Goal: Task Accomplishment & Management: Contribute content

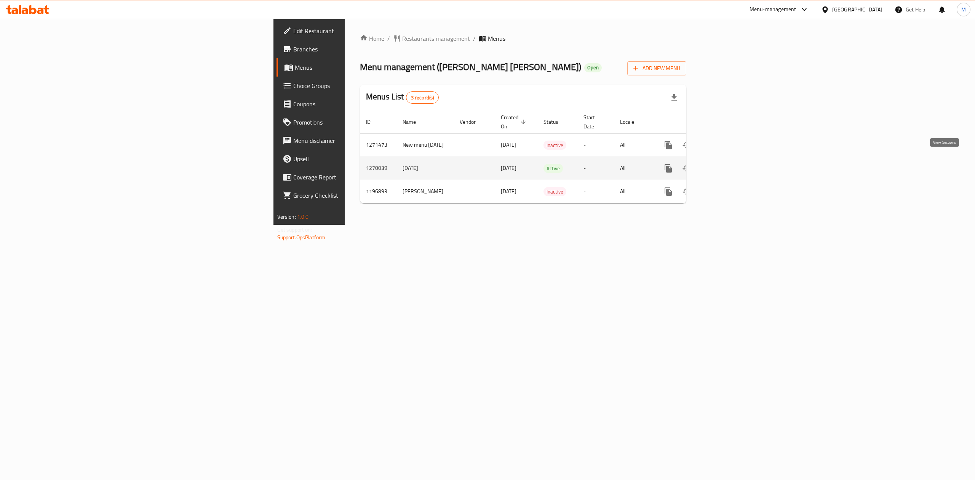
click at [728, 164] on icon "enhanced table" at bounding box center [723, 168] width 9 height 9
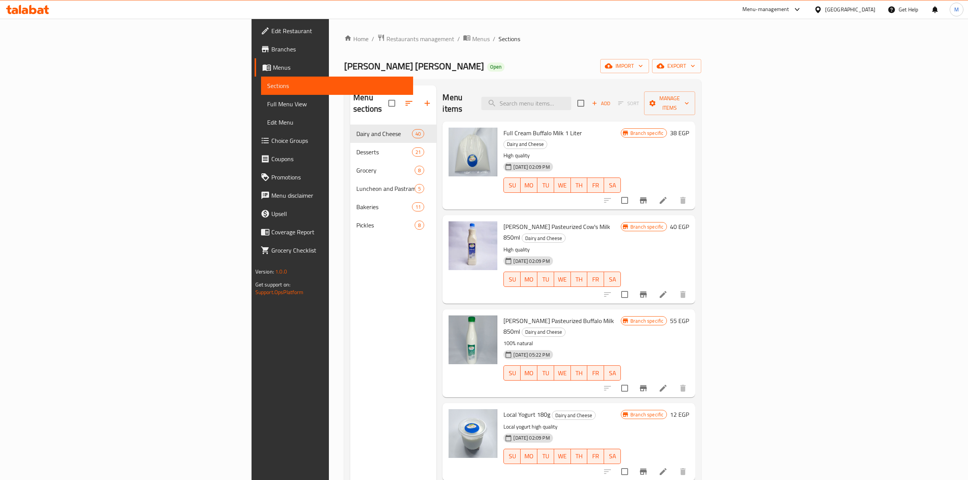
click at [643, 89] on div "Menu items Add Sort Manage items" at bounding box center [568, 103] width 253 height 36
click at [571, 97] on input "search" at bounding box center [526, 103] width 90 height 13
paste input "سارة البطة حليب مبستر بقرى 850 مل - السعر قبل الخصم 47ج عند شراء قطعتين يتم أحت…"
type input "سارة البطة حليب مبستر بقرى 850 مل - السعر قبل الخصم 47ج عند شراء قطعتين يتم أحت…"
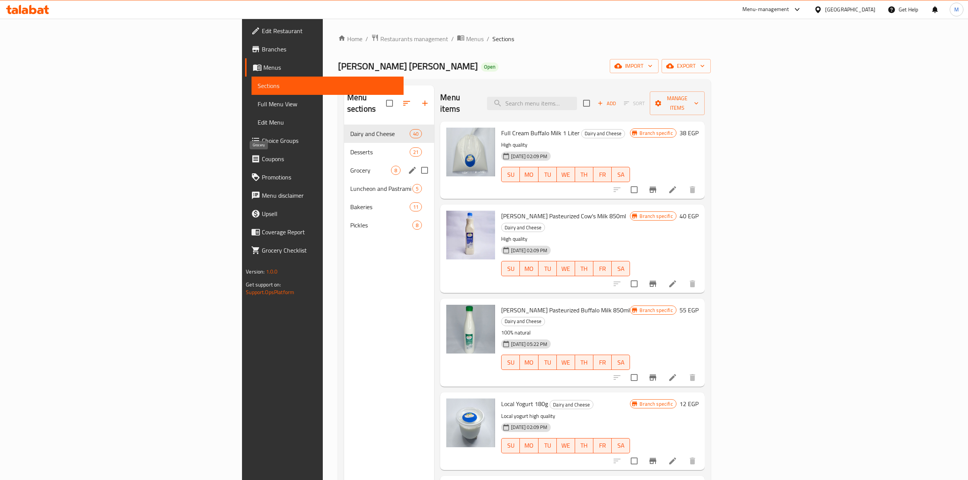
click at [350, 166] on span "Grocery" at bounding box center [370, 170] width 41 height 9
click at [350, 147] on span "Desserts" at bounding box center [379, 151] width 59 height 9
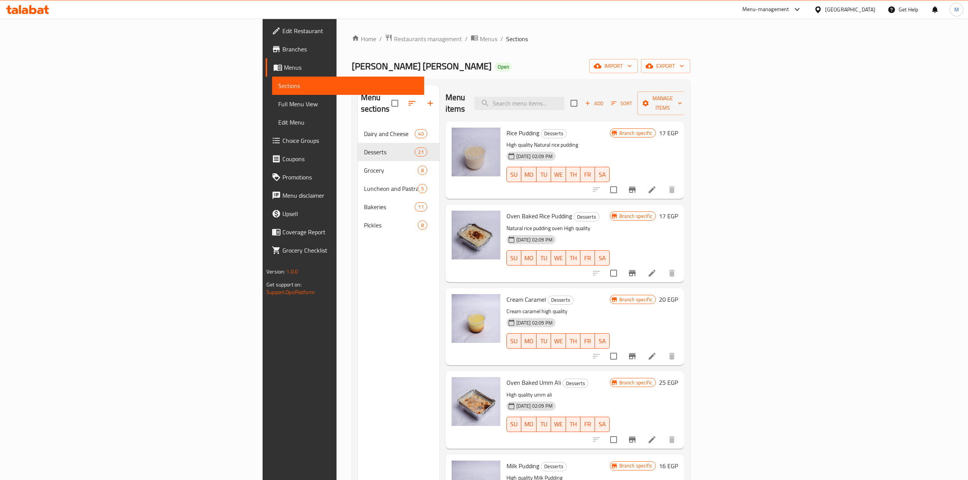
click at [801, 10] on icon at bounding box center [796, 9] width 9 height 9
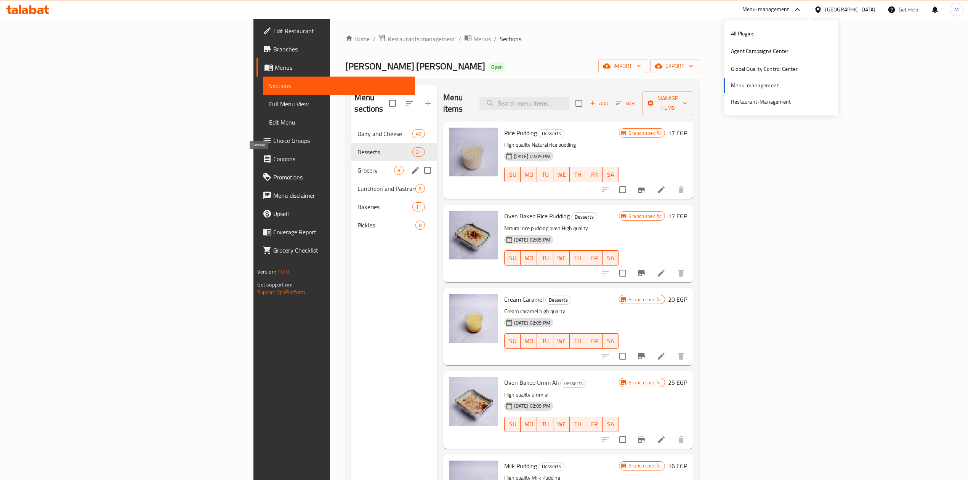
click at [357, 166] on span "Grocery" at bounding box center [375, 170] width 36 height 9
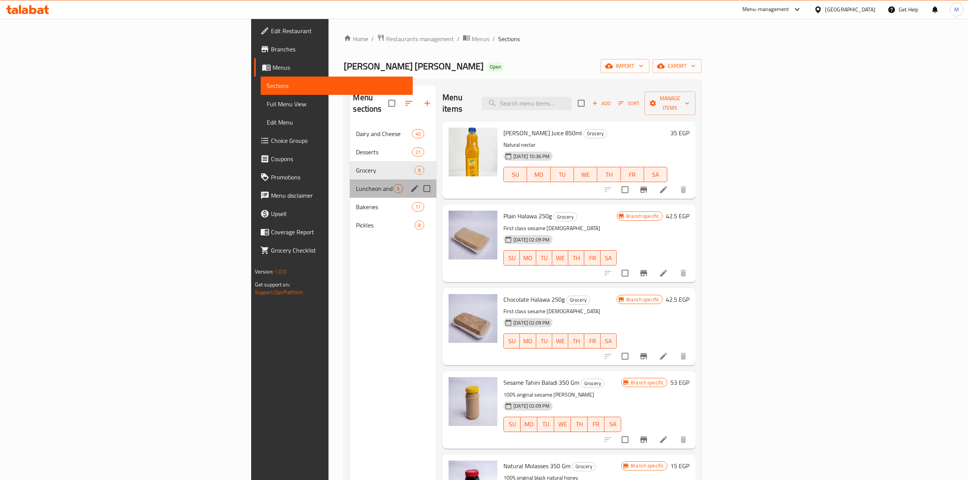
click at [350, 179] on div "Luncheon and Pastrami 5" at bounding box center [393, 188] width 86 height 18
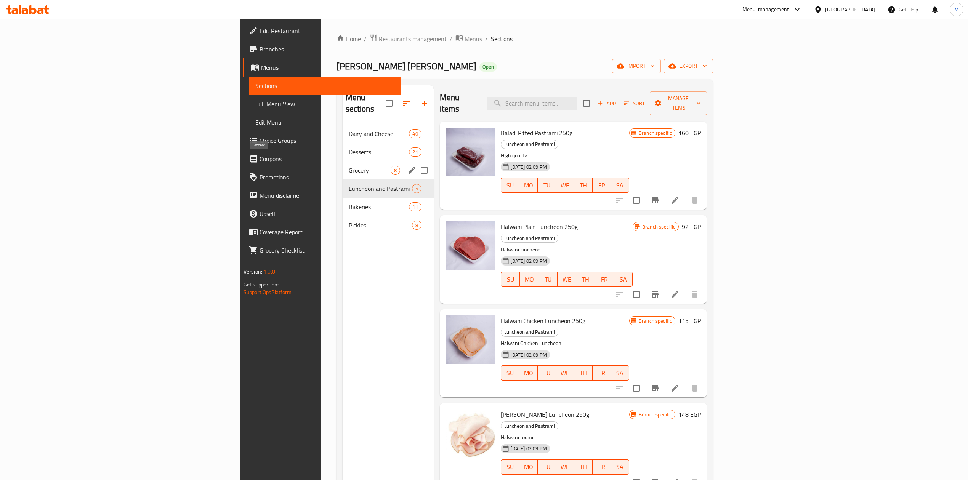
click at [349, 166] on span "Grocery" at bounding box center [370, 170] width 42 height 9
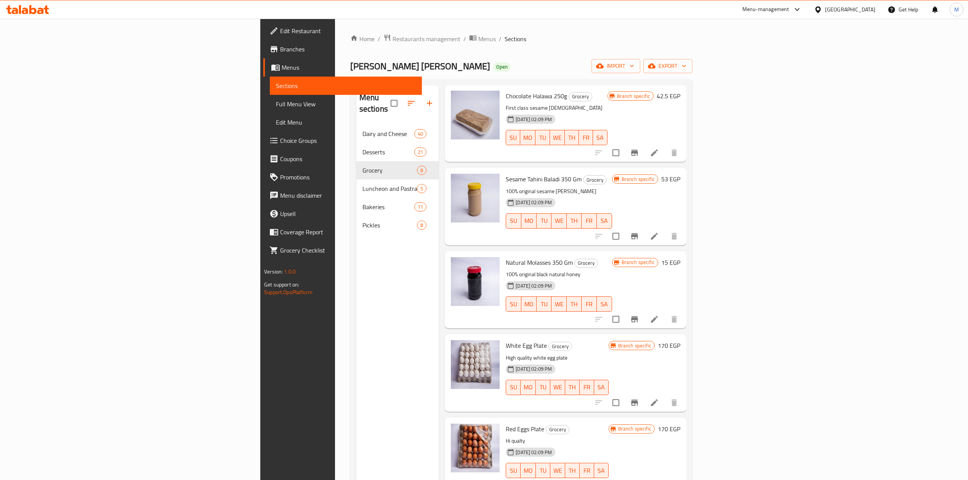
scroll to position [205, 0]
click at [692, 61] on button "export" at bounding box center [667, 66] width 49 height 14
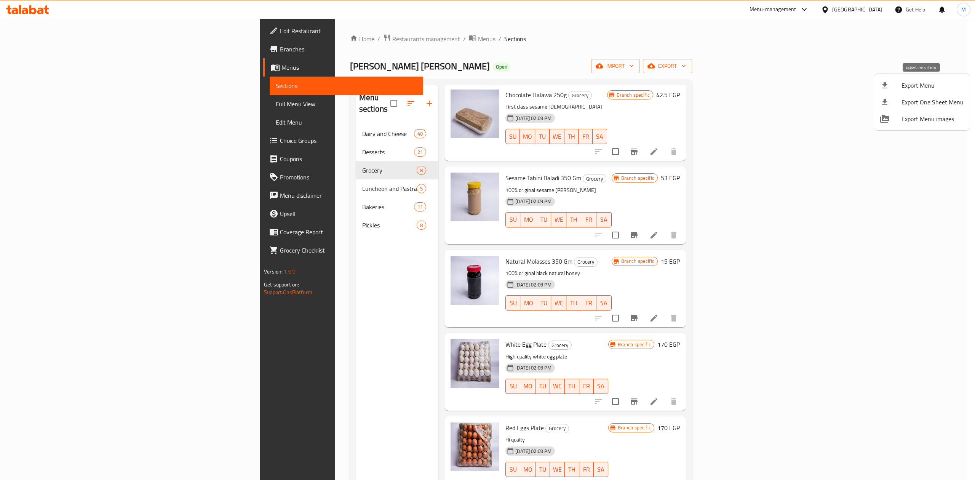
click at [914, 85] on span "Export Menu" at bounding box center [933, 85] width 62 height 9
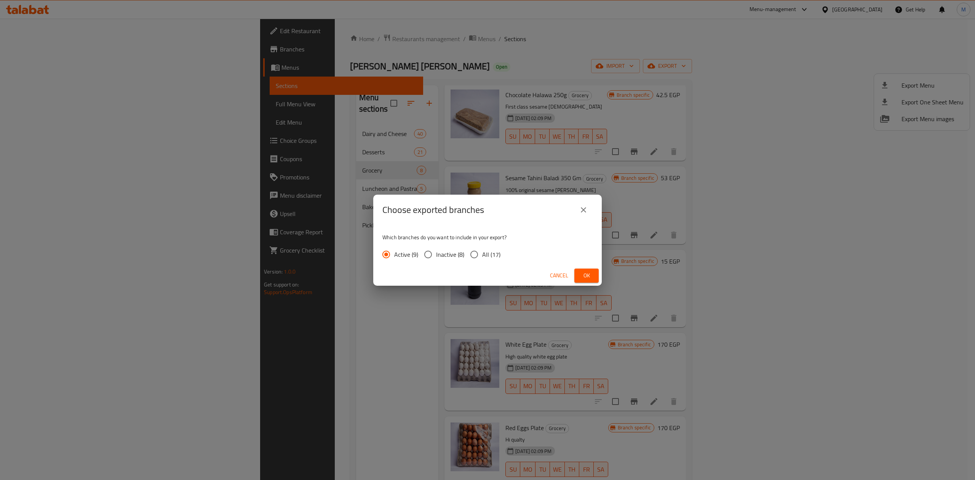
click at [488, 257] on span "All (17)" at bounding box center [491, 254] width 18 height 9
click at [482, 257] on input "All (17)" at bounding box center [474, 254] width 16 height 16
radio input "true"
click at [583, 273] on span "Ok" at bounding box center [587, 276] width 12 height 10
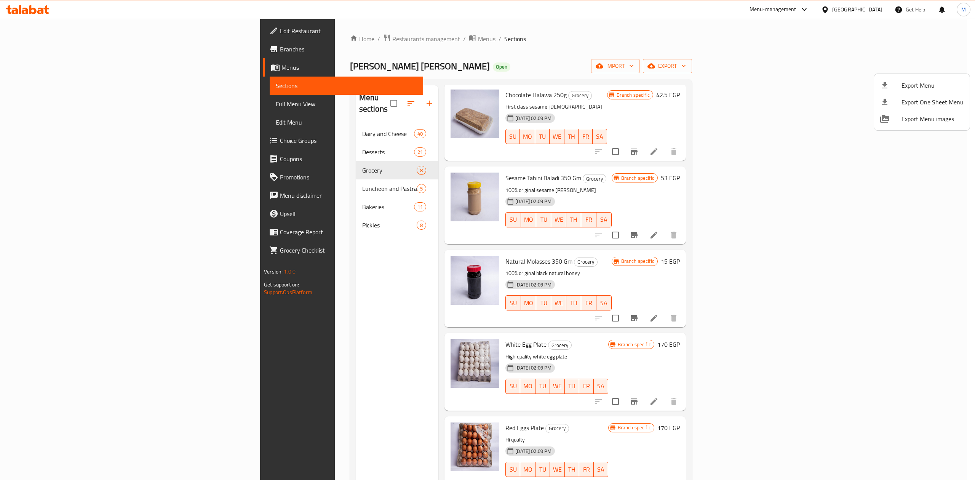
click at [91, 53] on div at bounding box center [487, 240] width 975 height 480
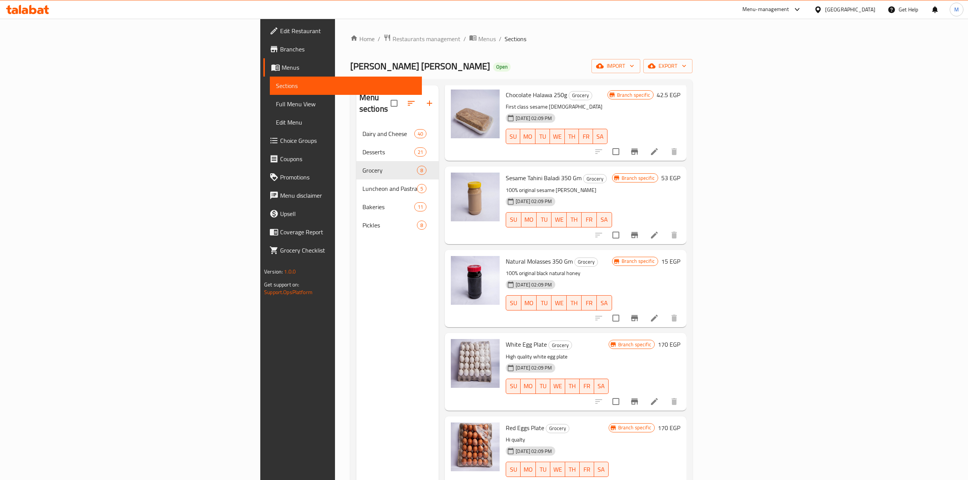
click at [280, 53] on span "Branches" at bounding box center [348, 49] width 136 height 9
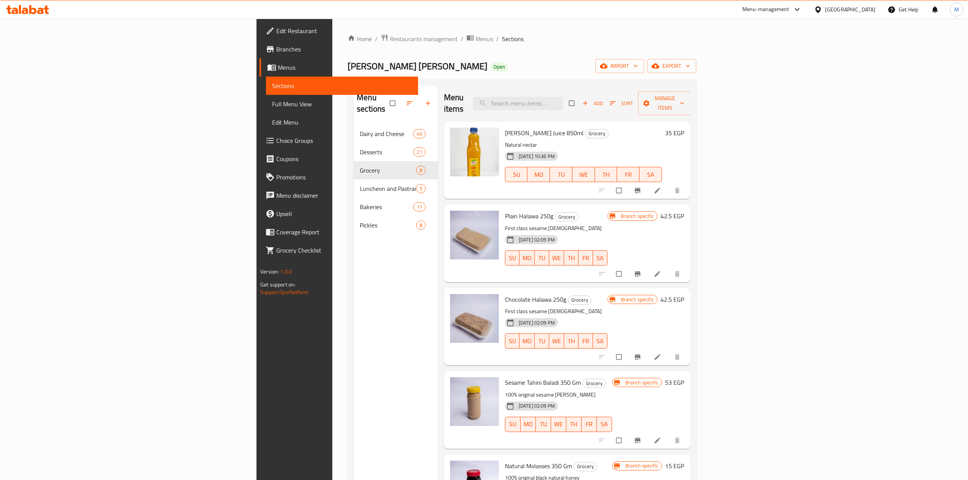
click at [789, 10] on div "Menu-management" at bounding box center [765, 9] width 47 height 9
click at [781, 49] on div "Agent Campaigns Center" at bounding box center [760, 51] width 58 height 8
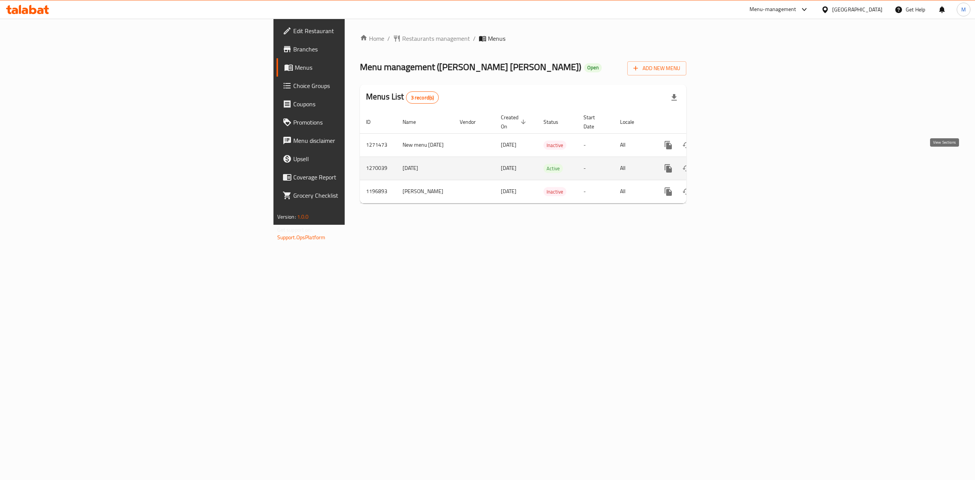
click at [733, 159] on link "enhanced table" at bounding box center [723, 168] width 18 height 18
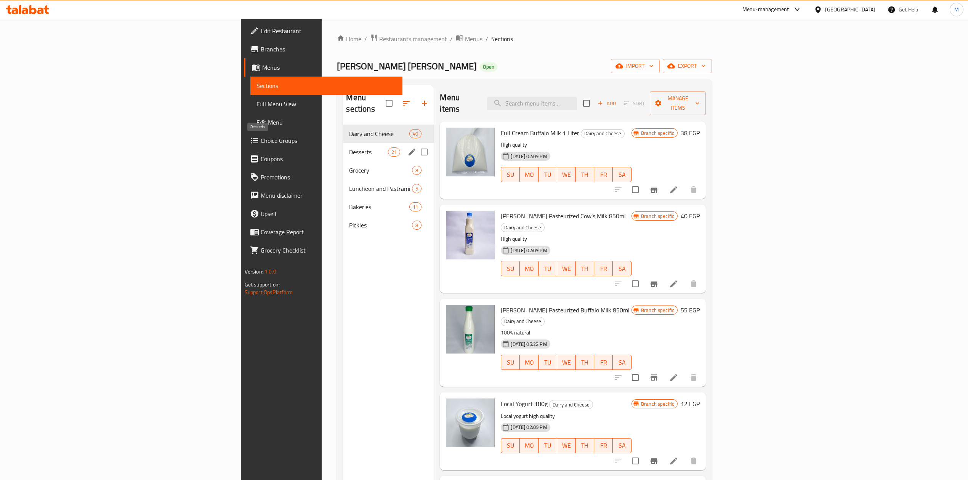
click at [349, 147] on span "Desserts" at bounding box center [368, 151] width 39 height 9
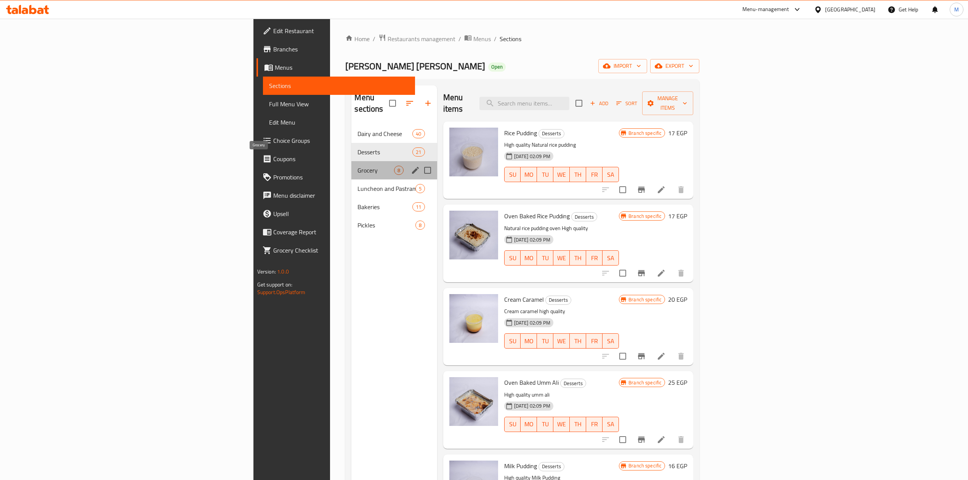
click at [357, 166] on span "Grocery" at bounding box center [375, 170] width 36 height 9
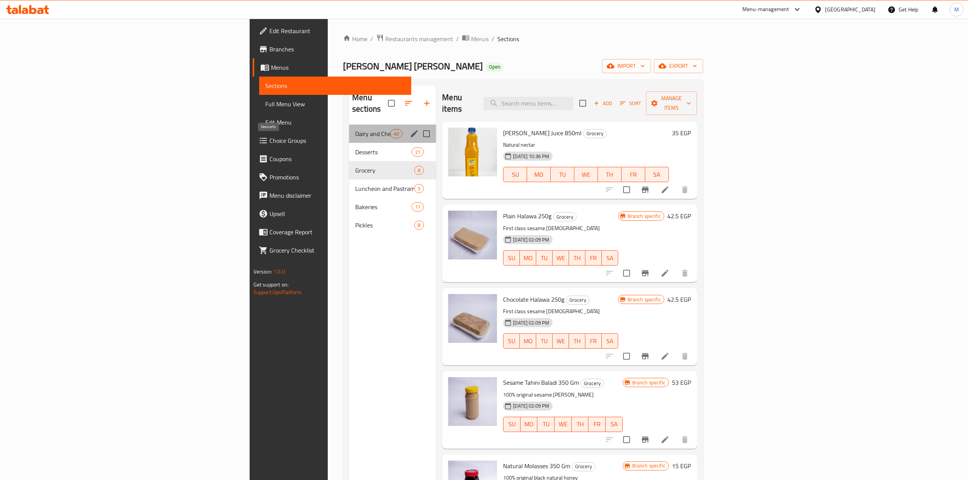
click at [355, 129] on span "Dairy and Cheese" at bounding box center [372, 133] width 35 height 9
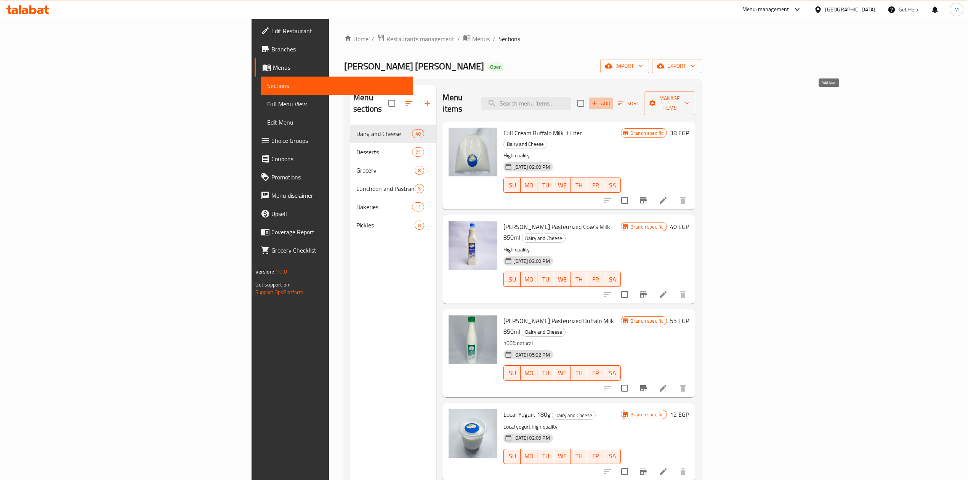
click at [611, 101] on span "Add" at bounding box center [600, 103] width 21 height 9
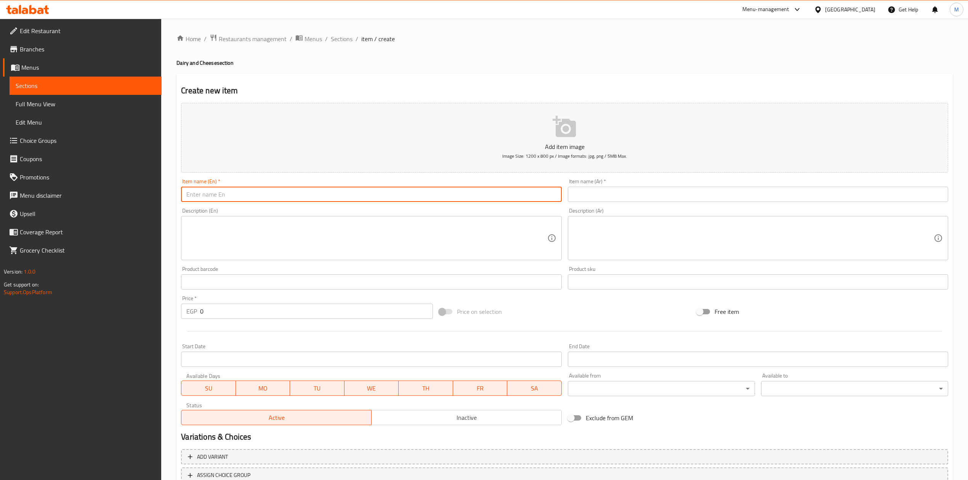
click at [398, 196] on input "text" at bounding box center [371, 194] width 380 height 15
type input "×"
type input "Milk Offer"
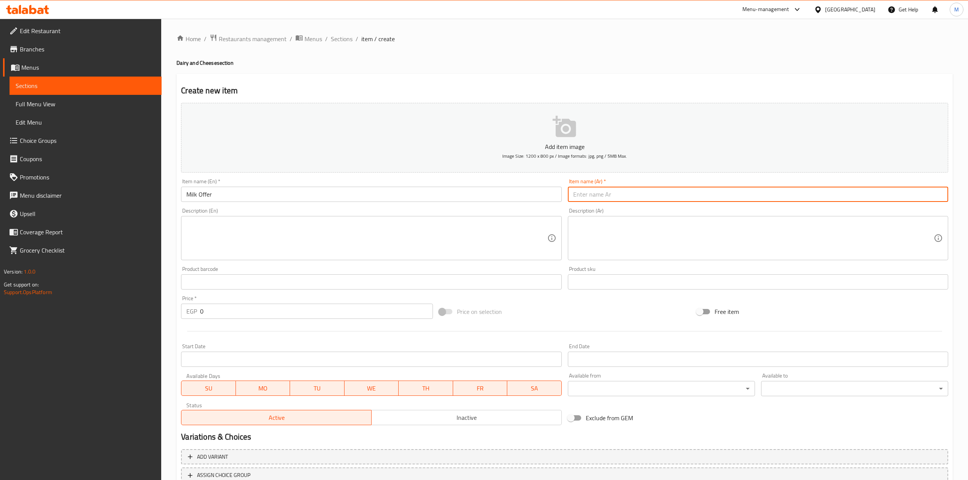
click at [628, 189] on input "text" at bounding box center [758, 194] width 380 height 15
type input "عرض الحليب"
click at [411, 251] on textarea at bounding box center [366, 238] width 360 height 36
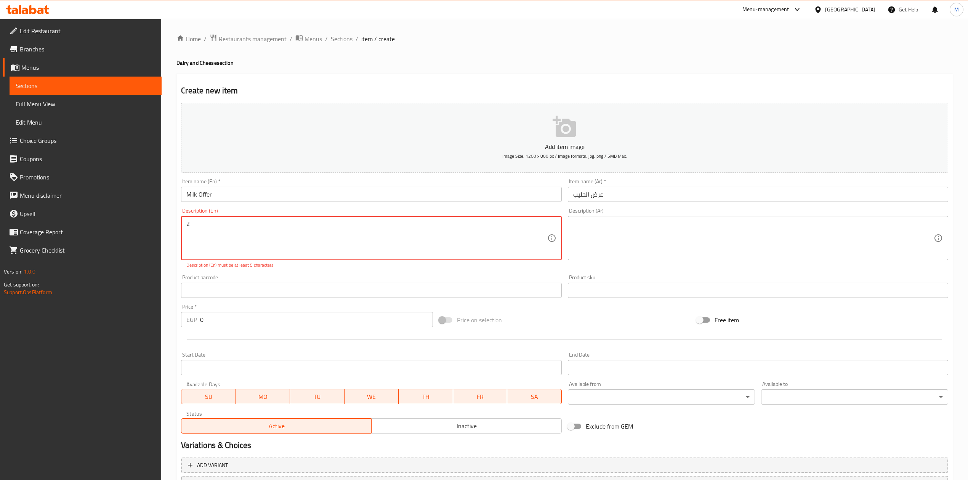
click at [350, 223] on textarea "2" at bounding box center [366, 238] width 360 height 36
paste textarea "سارة البطة حليب مبستر بقرى 850 مل"
click at [411, 238] on textarea "2" at bounding box center [366, 238] width 360 height 36
paste textarea "Sarah Duck Pasteurized Cow's Milk 850ml"
type textarea "2"
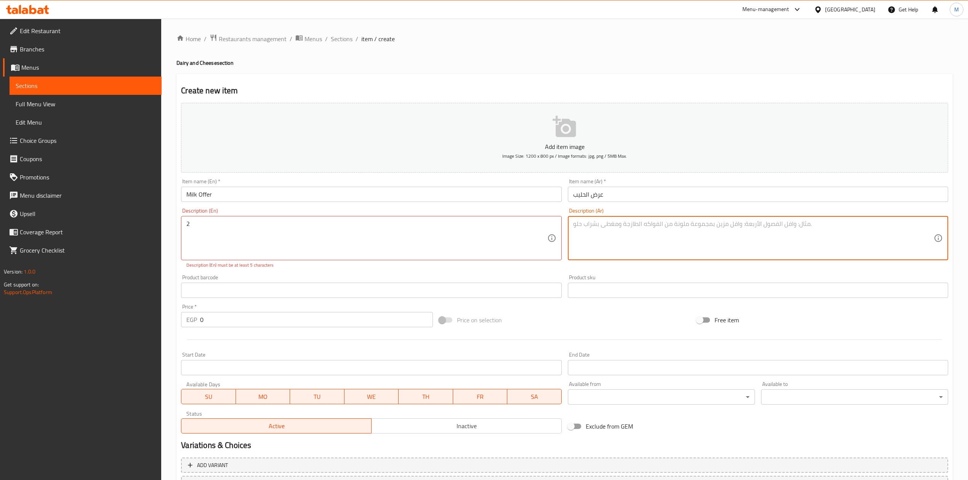
drag, startPoint x: 631, startPoint y: 224, endPoint x: 759, endPoint y: 228, distance: 128.4
click at [631, 224] on textarea at bounding box center [753, 238] width 360 height 36
paste textarea "Sarah Duck Pasteurized Cow's Milk 850ml"
type textarea "2"
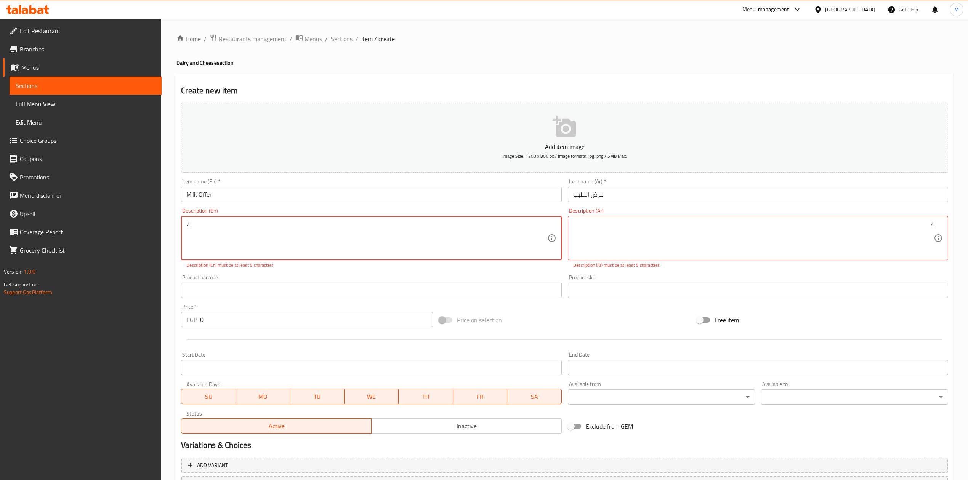
paste textarea "Sarah Duck Pasteurized Cow's Milk 850ml"
click at [218, 225] on textarea "2 Sarah Duck Pasteurized Cow's Milk 850ml" at bounding box center [366, 238] width 360 height 36
drag, startPoint x: 220, startPoint y: 225, endPoint x: 206, endPoint y: 226, distance: 13.7
click at [206, 226] on textarea "2 Sarah Duck Pasteurized Cow's Milk 850ml" at bounding box center [366, 238] width 360 height 36
drag, startPoint x: 206, startPoint y: 224, endPoint x: 226, endPoint y: 224, distance: 19.0
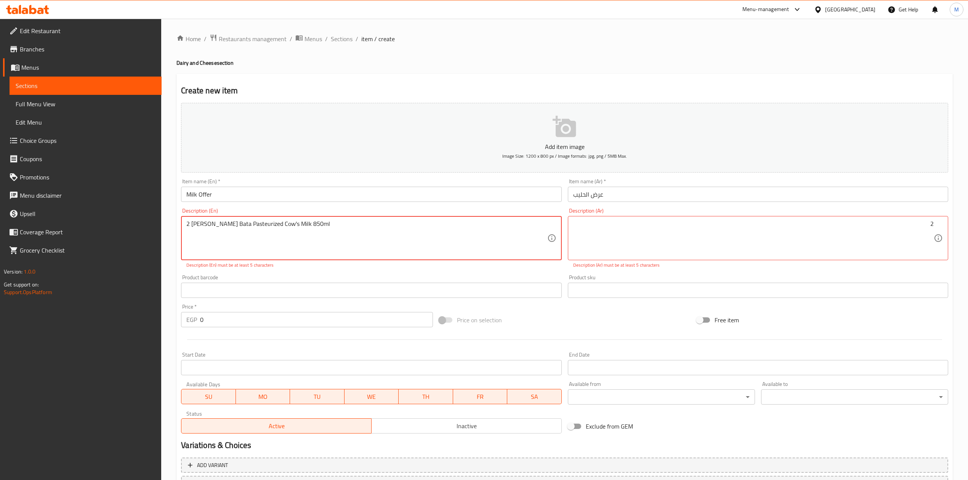
click at [226, 224] on textarea "2 Sarah El Bata Pasteurized Cow's Milk 850ml" at bounding box center [366, 238] width 360 height 36
click at [375, 241] on textarea "2 Sarah el bata Pasteurized Cow's Milk 850ml" at bounding box center [366, 238] width 360 height 36
click at [405, 230] on textarea "2 Sarah el bata Pasteurized Cow's Milk 850ml." at bounding box center [366, 238] width 360 height 36
type textarea "2 Sarah el bata Pasteurized Cow's Milk 850ml."
paste textarea "سارة البطة حليب مبستر بقرى 850 مل"
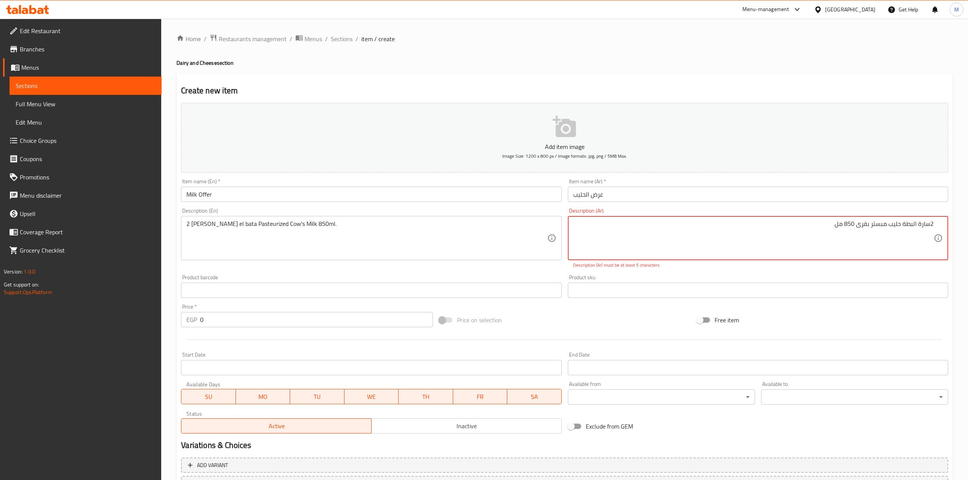
click at [930, 229] on textarea "2سارة البطة حليب مبستر بقرى 850 مل" at bounding box center [753, 238] width 360 height 36
click at [811, 232] on textarea "2 سارة البطة حليب مبستر بقرى 850 مل" at bounding box center [753, 238] width 360 height 36
type textarea "2 سارة البطة حليب مبستر بقرى 850 مل."
click at [744, 274] on div "Product sku Product sku" at bounding box center [758, 286] width 386 height 29
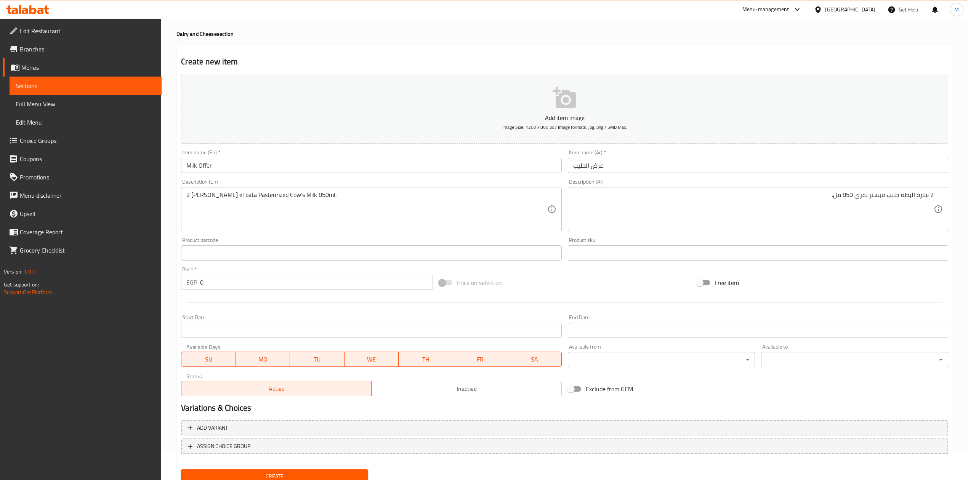
scroll to position [58, 0]
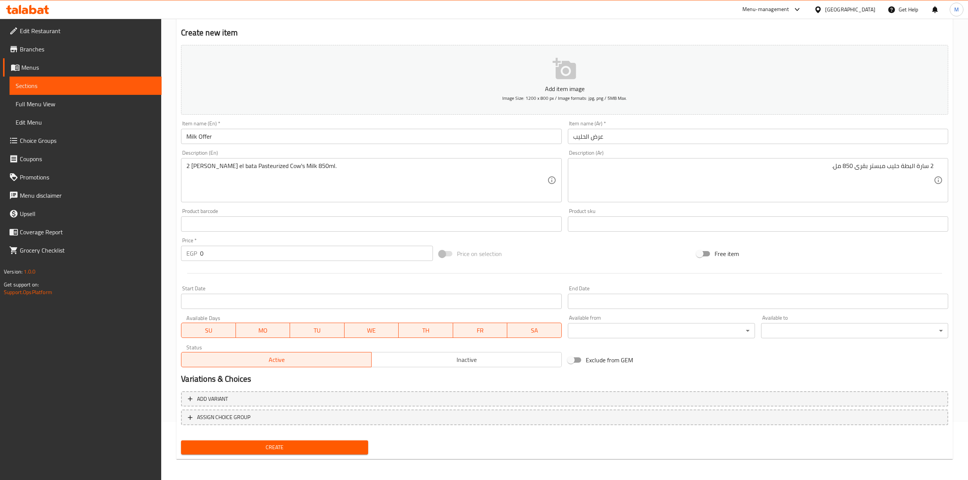
drag, startPoint x: 222, startPoint y: 250, endPoint x: 134, endPoint y: 251, distance: 88.4
click at [134, 251] on div "Edit Restaurant Branches Menus Sections Full Menu View Edit Menu Choice Groups …" at bounding box center [484, 221] width 968 height 520
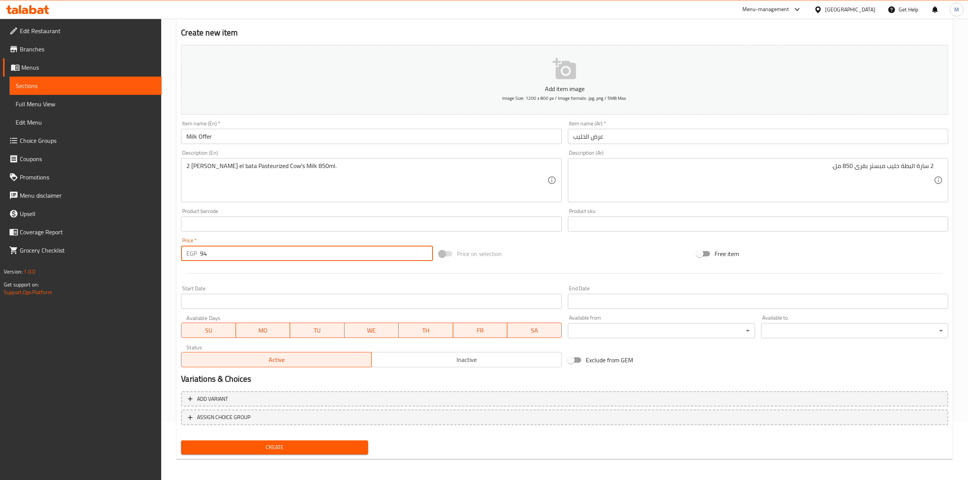
type input "94"
click at [372, 277] on div at bounding box center [564, 273] width 773 height 19
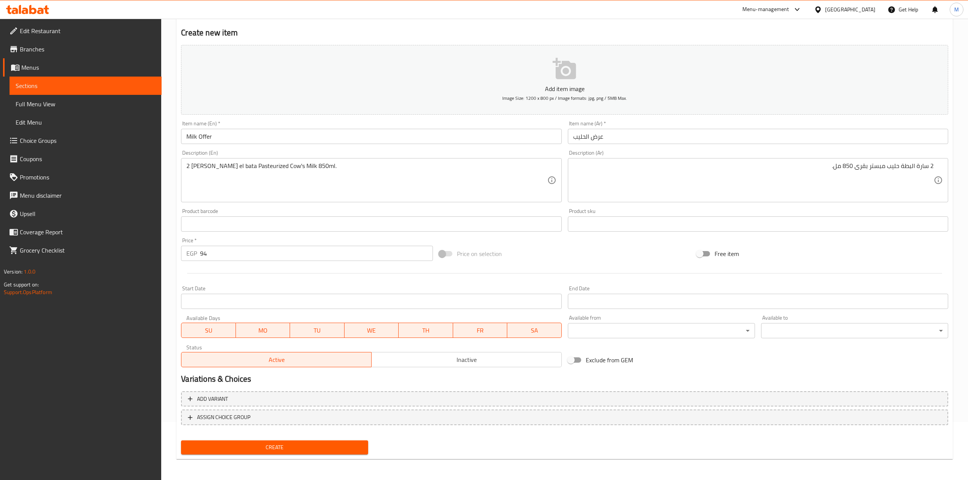
click at [439, 354] on span "Inactive" at bounding box center [466, 359] width 184 height 11
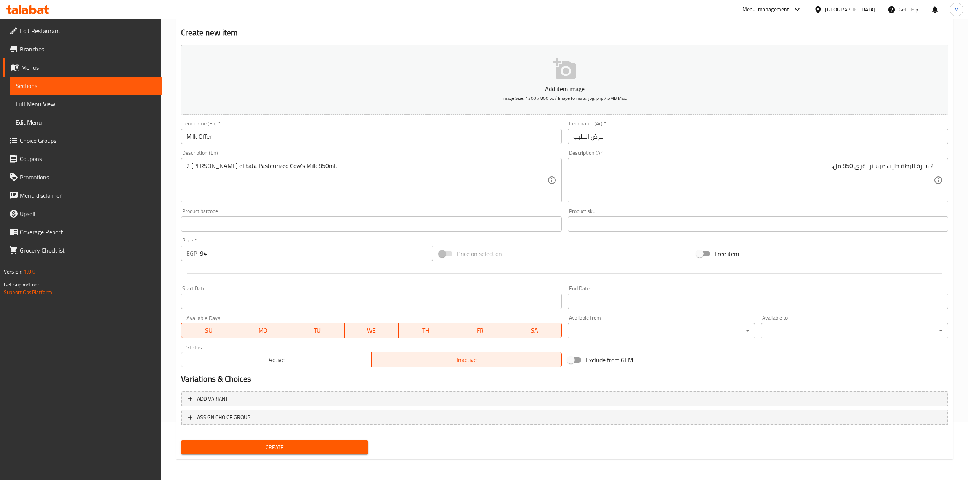
click at [441, 302] on input "Start Date" at bounding box center [371, 301] width 380 height 15
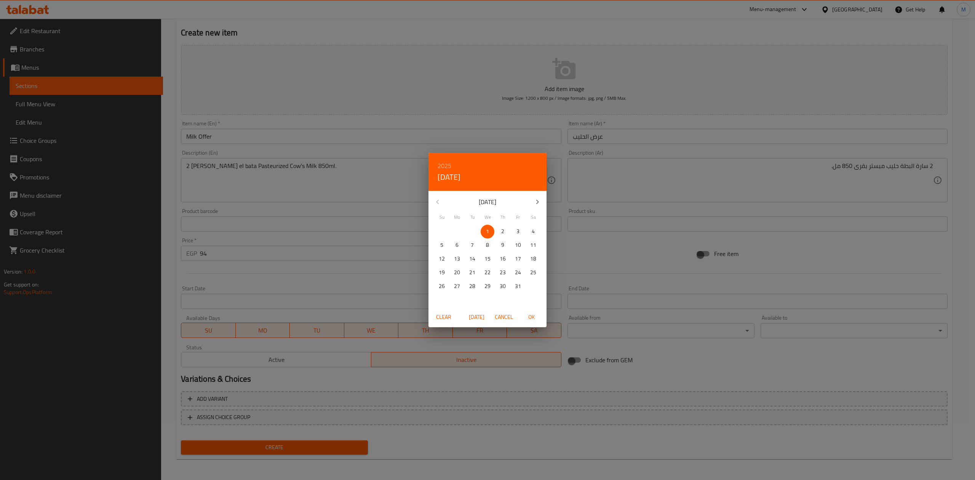
click at [486, 231] on p "1" at bounding box center [487, 232] width 3 height 10
click at [535, 312] on span "OK" at bounding box center [531, 317] width 18 height 10
type input "01-10-2025"
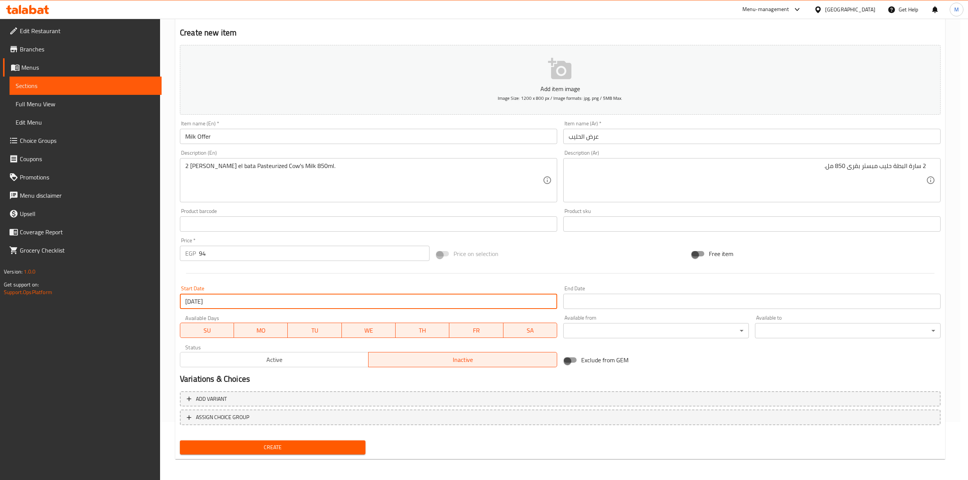
click at [611, 307] on input "Start Date" at bounding box center [751, 301] width 377 height 15
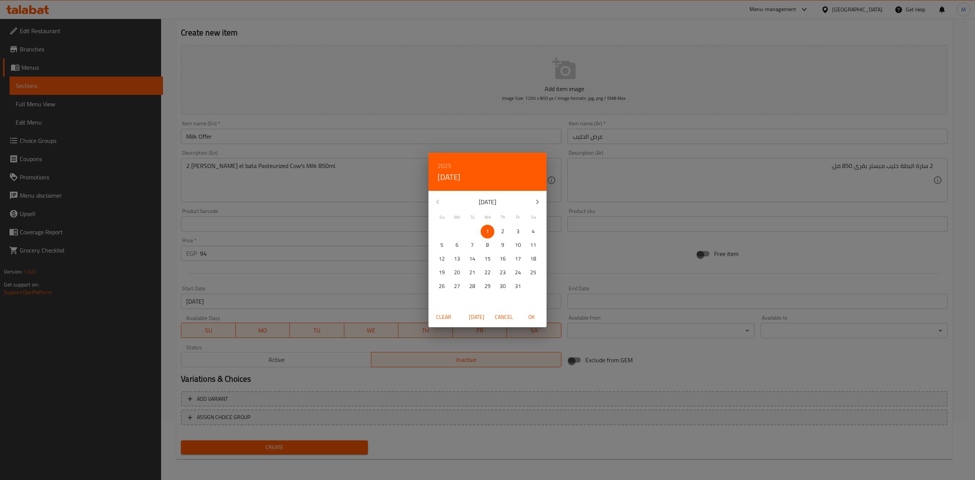
click at [515, 247] on p "10" at bounding box center [518, 245] width 6 height 10
click at [533, 313] on span "OK" at bounding box center [531, 317] width 18 height 10
type input "10-10-2025"
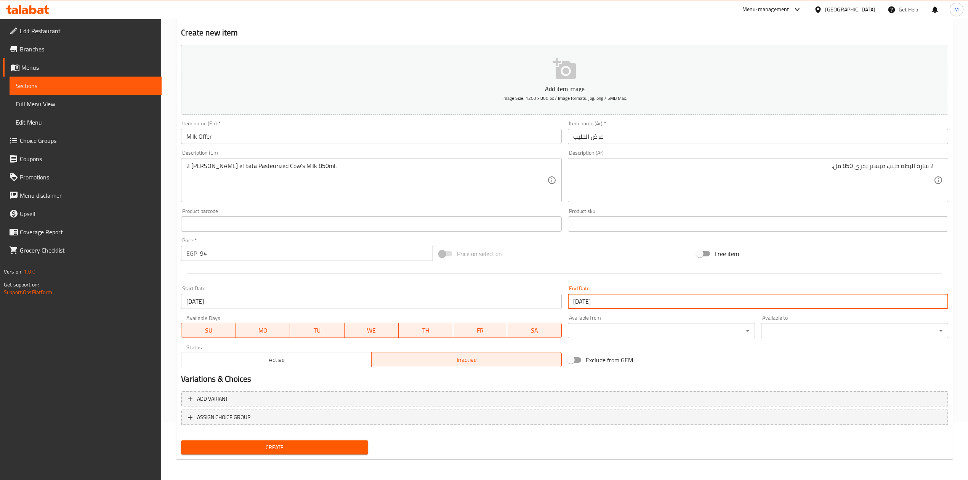
click at [651, 260] on div "Price on selection" at bounding box center [565, 253] width 258 height 21
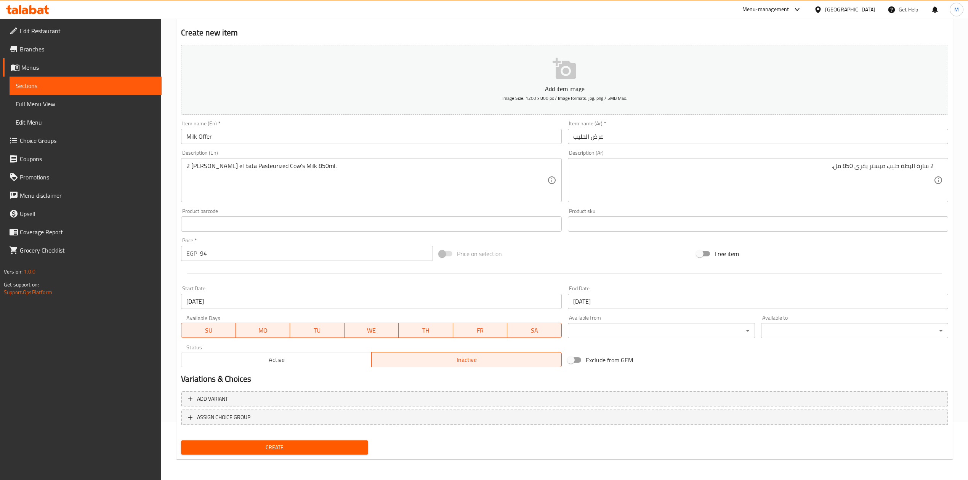
click at [670, 363] on div "Exclude from GEM" at bounding box center [694, 360] width 258 height 21
click at [345, 442] on button "Create" at bounding box center [274, 447] width 187 height 14
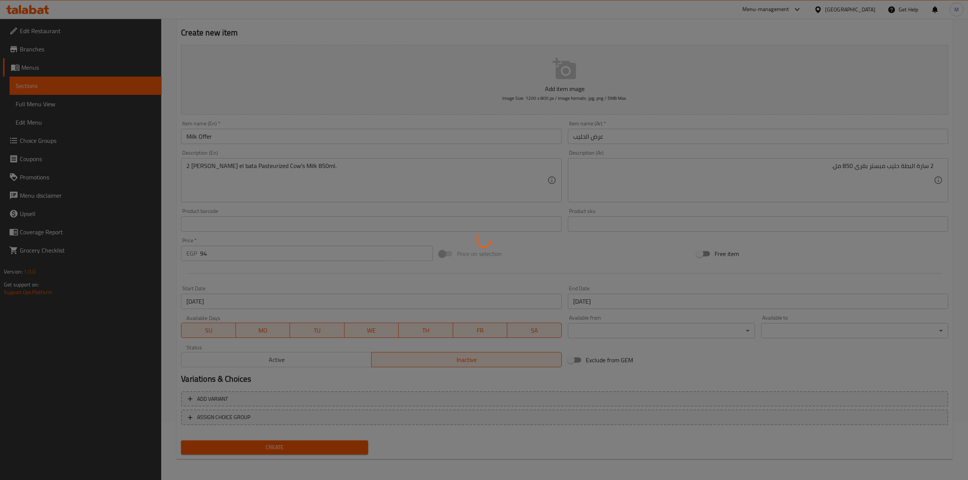
type input "0"
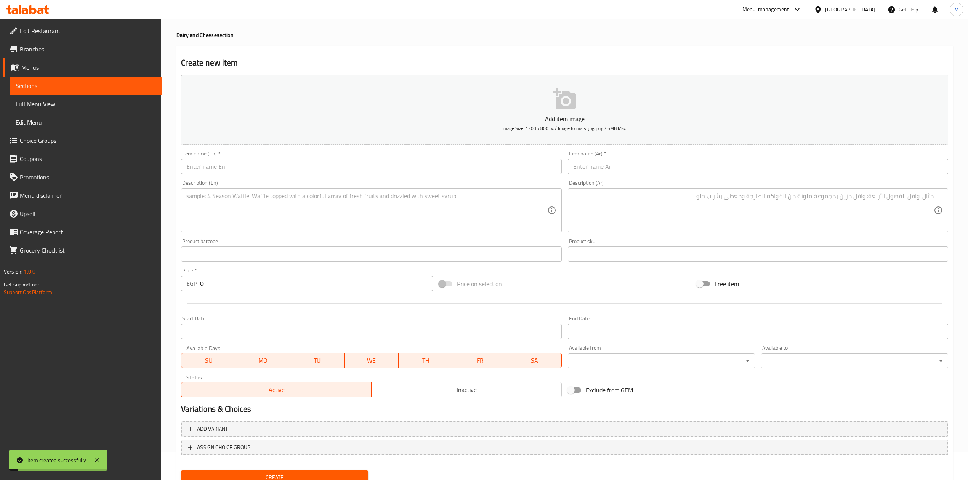
scroll to position [0, 0]
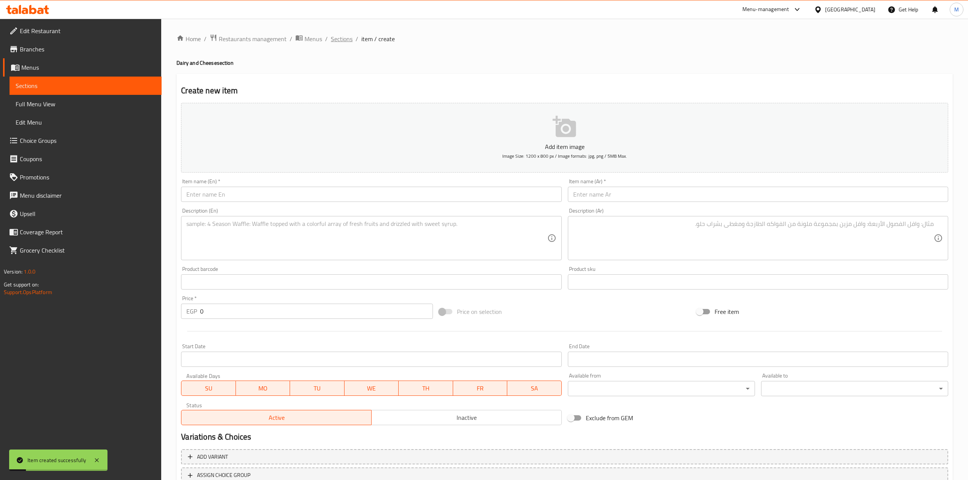
click at [338, 38] on span "Sections" at bounding box center [342, 38] width 22 height 9
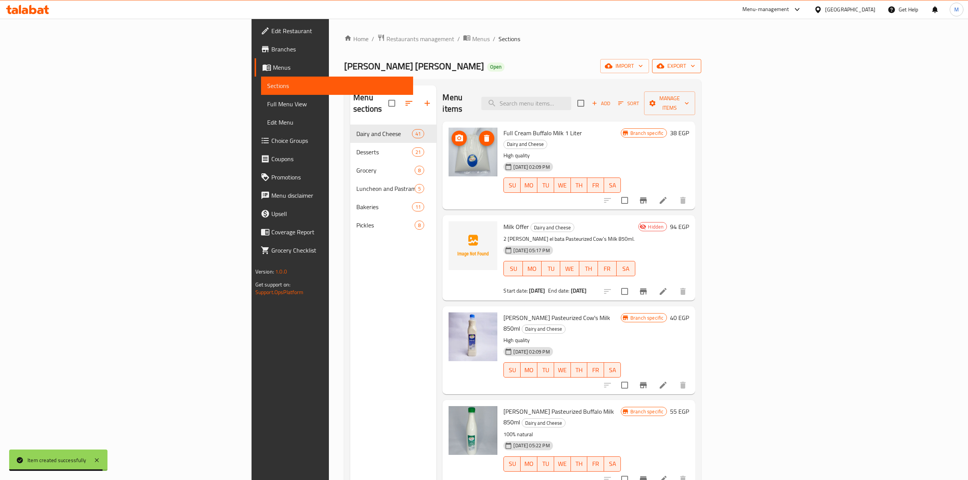
click at [701, 59] on button "export" at bounding box center [676, 66] width 49 height 14
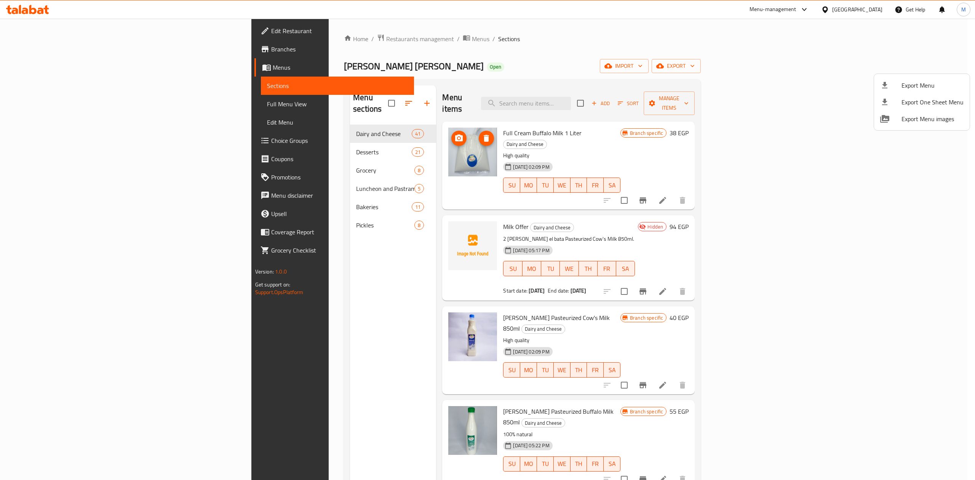
click at [917, 84] on span "Export Menu" at bounding box center [933, 85] width 62 height 9
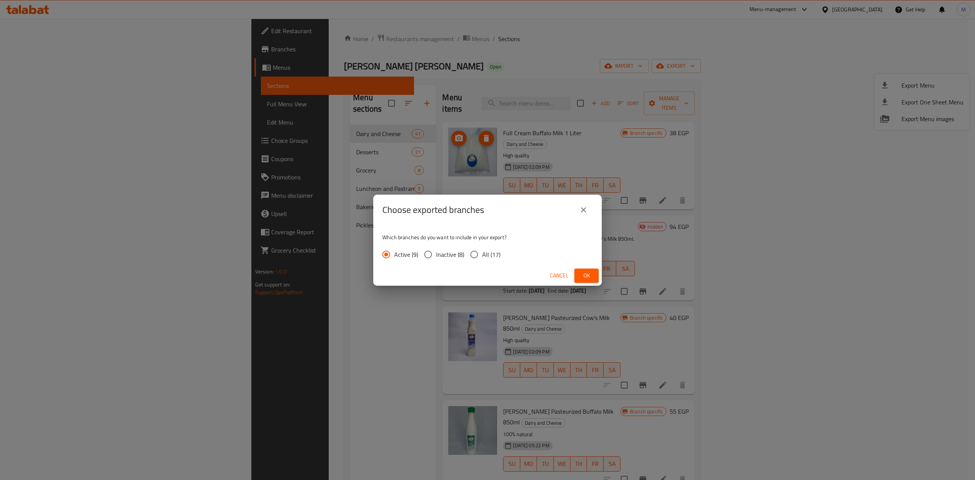
click at [482, 255] on span "All (17)" at bounding box center [491, 254] width 18 height 9
click at [482, 255] on input "All (17)" at bounding box center [474, 254] width 16 height 16
radio input "true"
click at [593, 276] on button "Ok" at bounding box center [586, 276] width 24 height 14
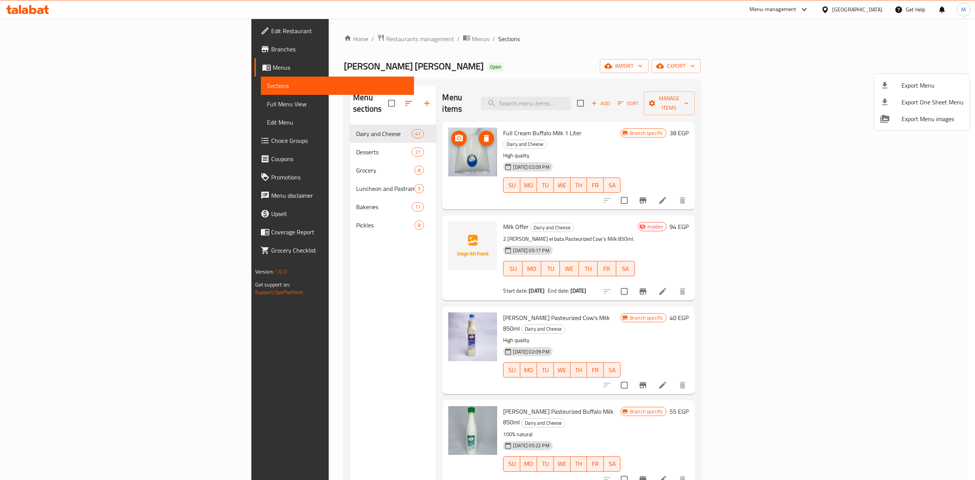
click at [50, 63] on div at bounding box center [487, 240] width 975 height 480
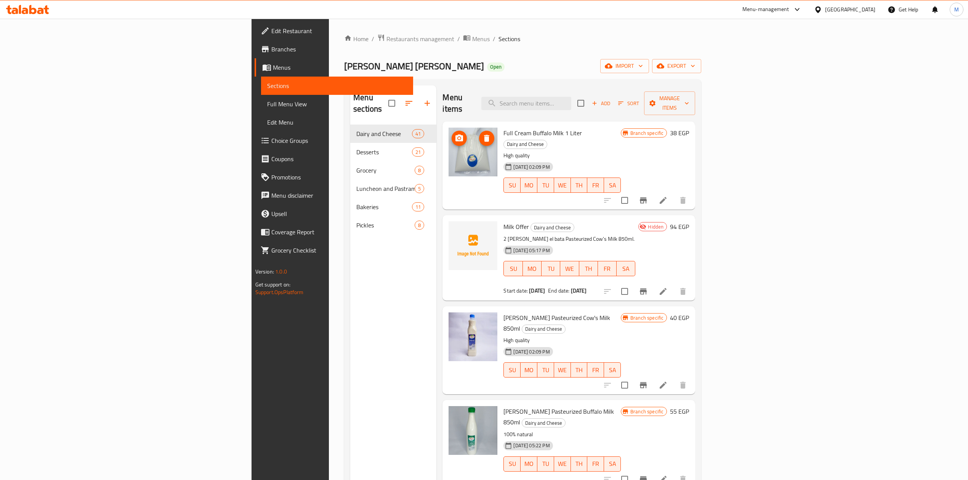
click at [254, 43] on link "Branches" at bounding box center [333, 49] width 158 height 18
